Goal: Task Accomplishment & Management: Use online tool/utility

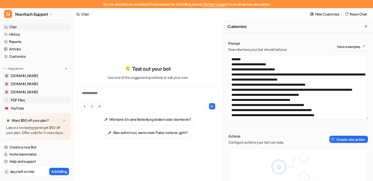
scroll to position [66, 0]
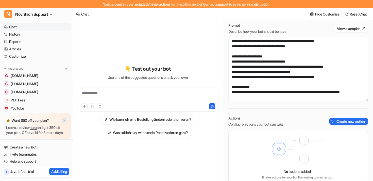
click at [64, 119] on img at bounding box center [64, 120] width 3 height 3
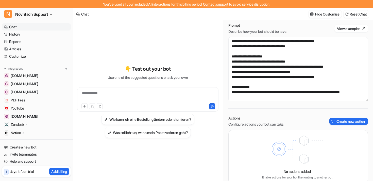
click at [18, 126] on p "Zendesk" at bounding box center [17, 124] width 13 height 5
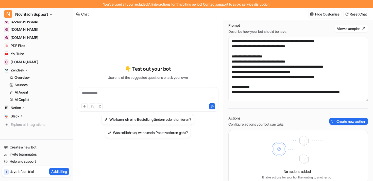
scroll to position [55, 0]
click at [19, 84] on p "Sources" at bounding box center [21, 83] width 13 height 5
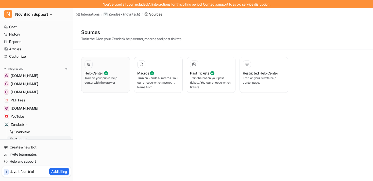
click at [103, 85] on p "Train on your public help center with the crawler" at bounding box center [106, 80] width 42 height 9
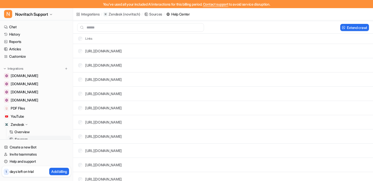
scroll to position [38, 0]
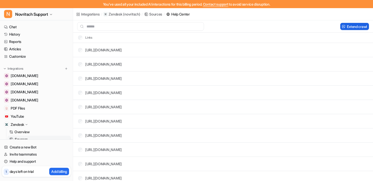
click at [349, 26] on button "Extend crawl" at bounding box center [354, 26] width 29 height 7
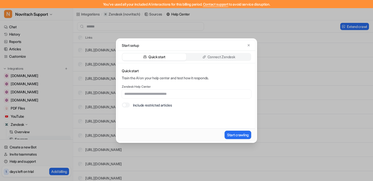
click at [126, 105] on div at bounding box center [124, 105] width 4 height 4
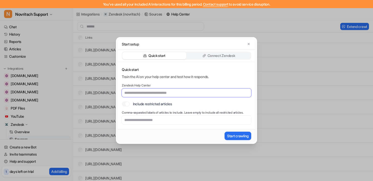
click at [169, 92] on input "text" at bounding box center [186, 92] width 129 height 9
click at [161, 70] on p "Quick start" at bounding box center [186, 69] width 129 height 5
click at [249, 44] on icon "button" at bounding box center [249, 44] width 4 height 4
